Goal: Navigation & Orientation: Find specific page/section

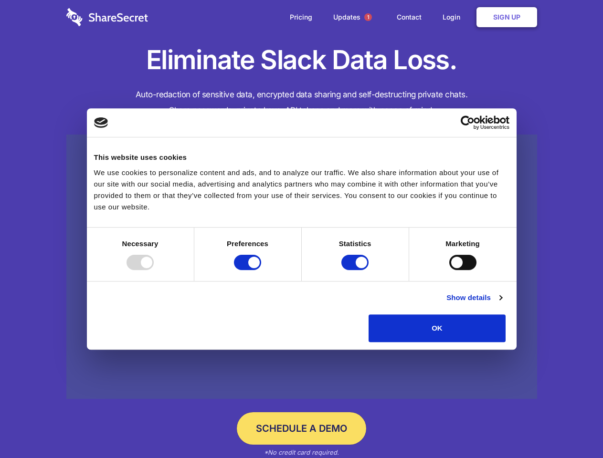
click at [154, 270] on div at bounding box center [140, 262] width 27 height 15
click at [261, 270] on input "Preferences" at bounding box center [247, 262] width 27 height 15
checkbox input "false"
click at [356, 270] on input "Statistics" at bounding box center [354, 262] width 27 height 15
checkbox input "false"
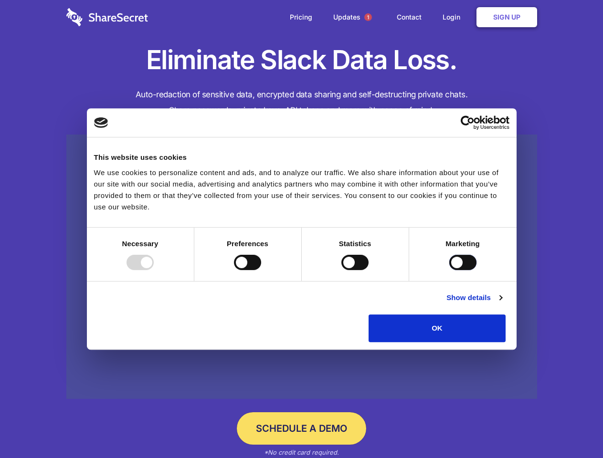
click at [449, 270] on input "Marketing" at bounding box center [462, 262] width 27 height 15
checkbox input "true"
click at [502, 304] on link "Show details" at bounding box center [473, 297] width 55 height 11
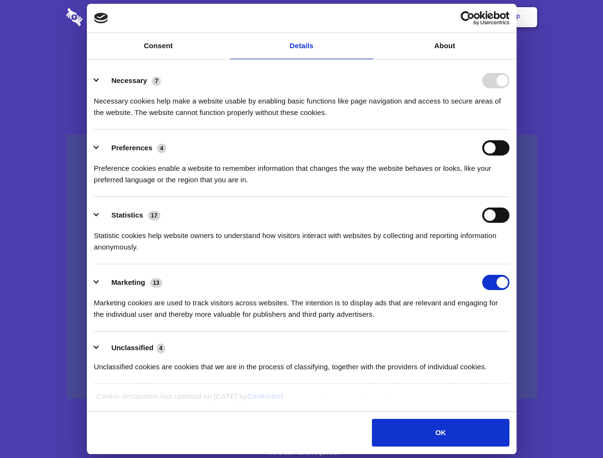
click at [514, 346] on ul "Necessary 7 Necessary cookies help make a website usable by enabling basic func…" at bounding box center [301, 224] width 424 height 322
click at [368, 17] on span "1" at bounding box center [368, 17] width 8 height 8
